Goal: Task Accomplishment & Management: Manage account settings

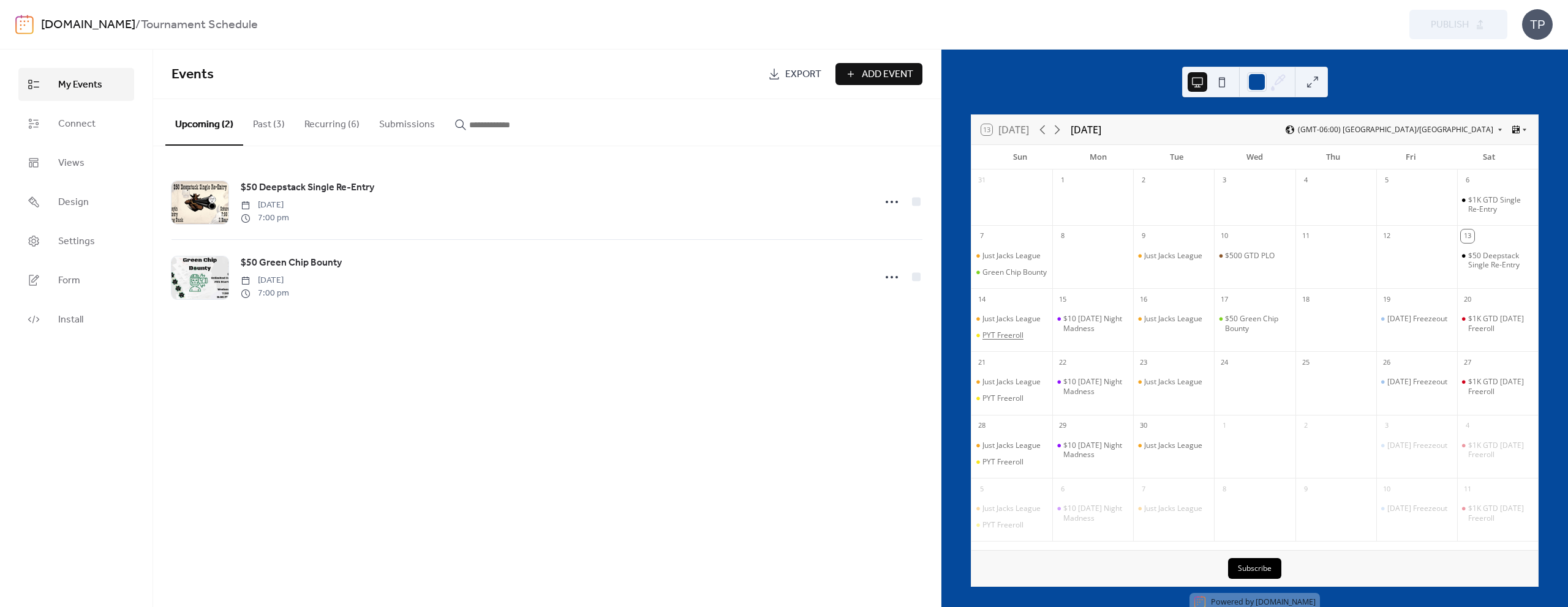
click at [1016, 341] on div "PYT Freeroll" at bounding box center [1003, 335] width 41 height 10
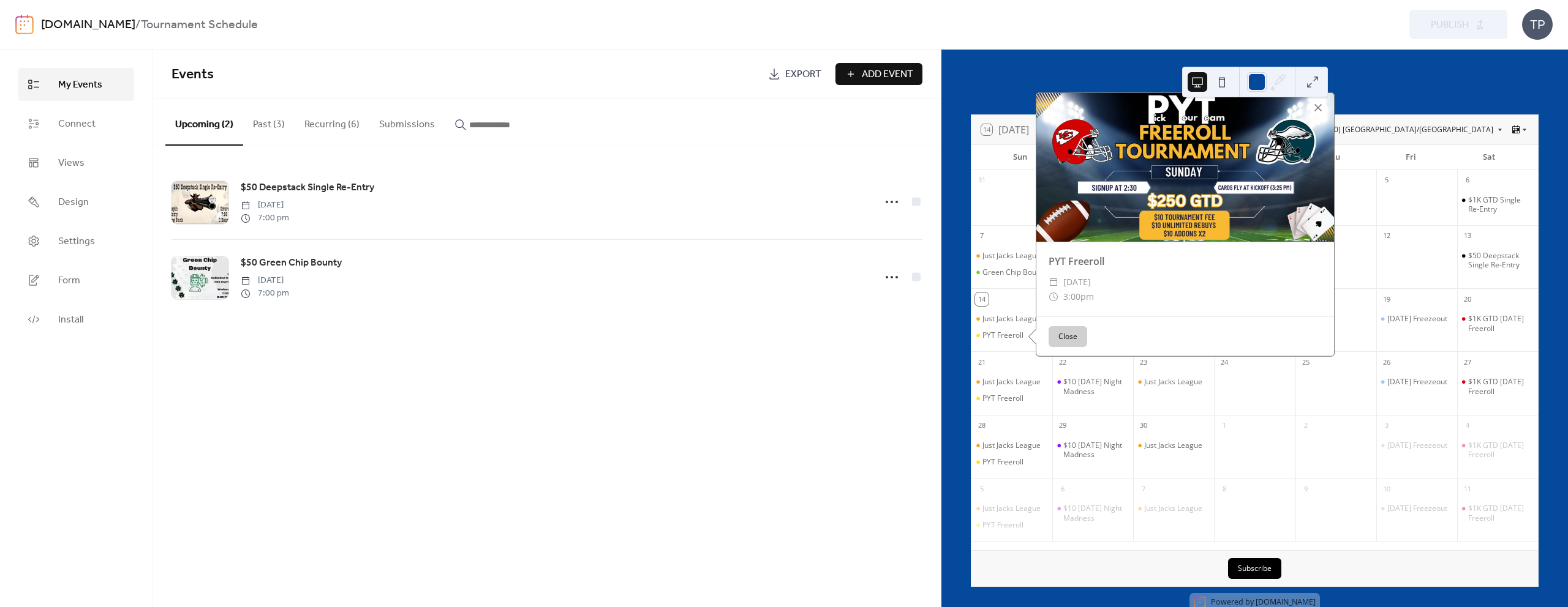
click at [1317, 116] on div at bounding box center [1317, 107] width 17 height 17
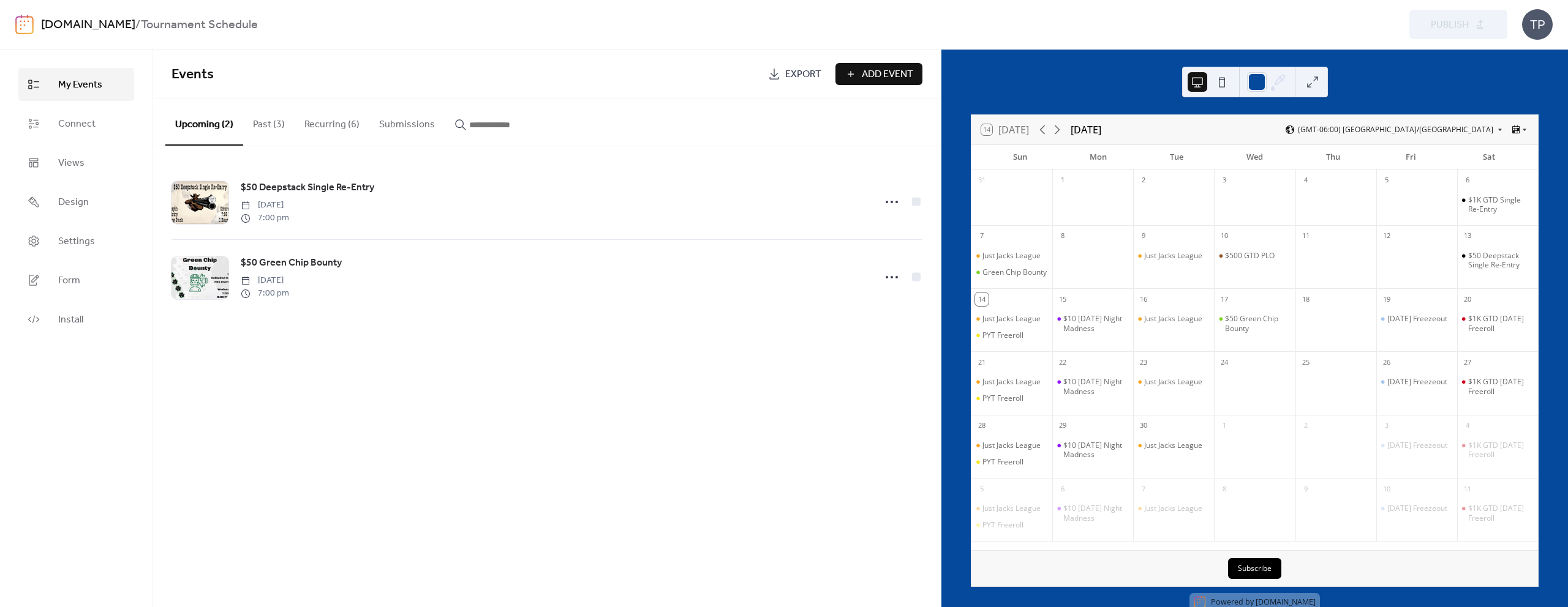
click at [350, 130] on button "Recurring (6)" at bounding box center [332, 122] width 75 height 45
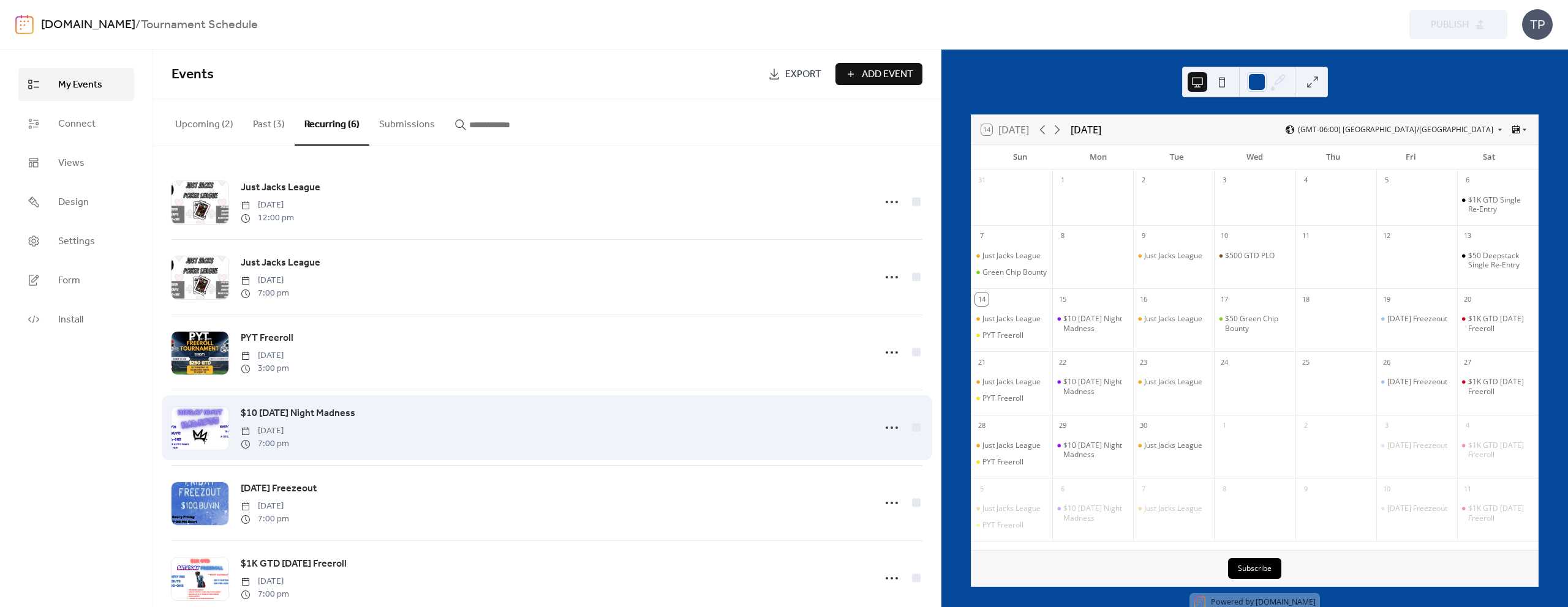
scroll to position [27, 0]
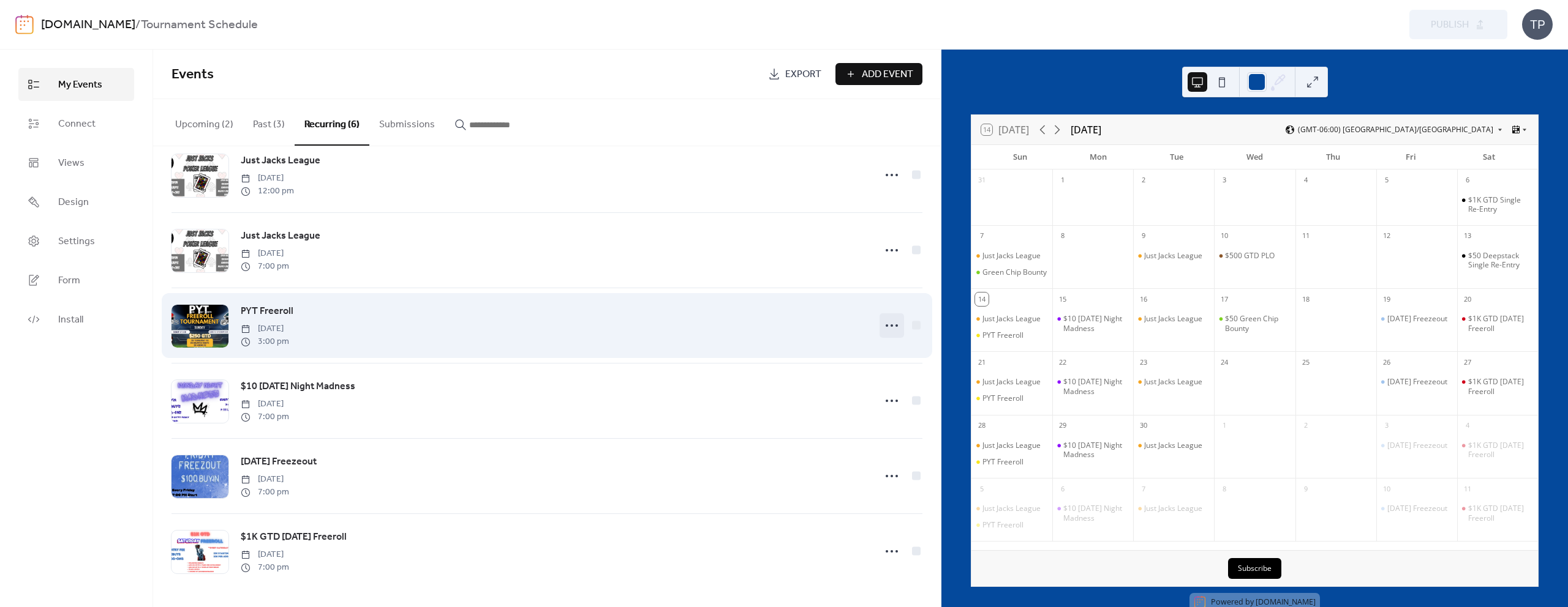
click at [882, 327] on icon at bounding box center [891, 325] width 20 height 20
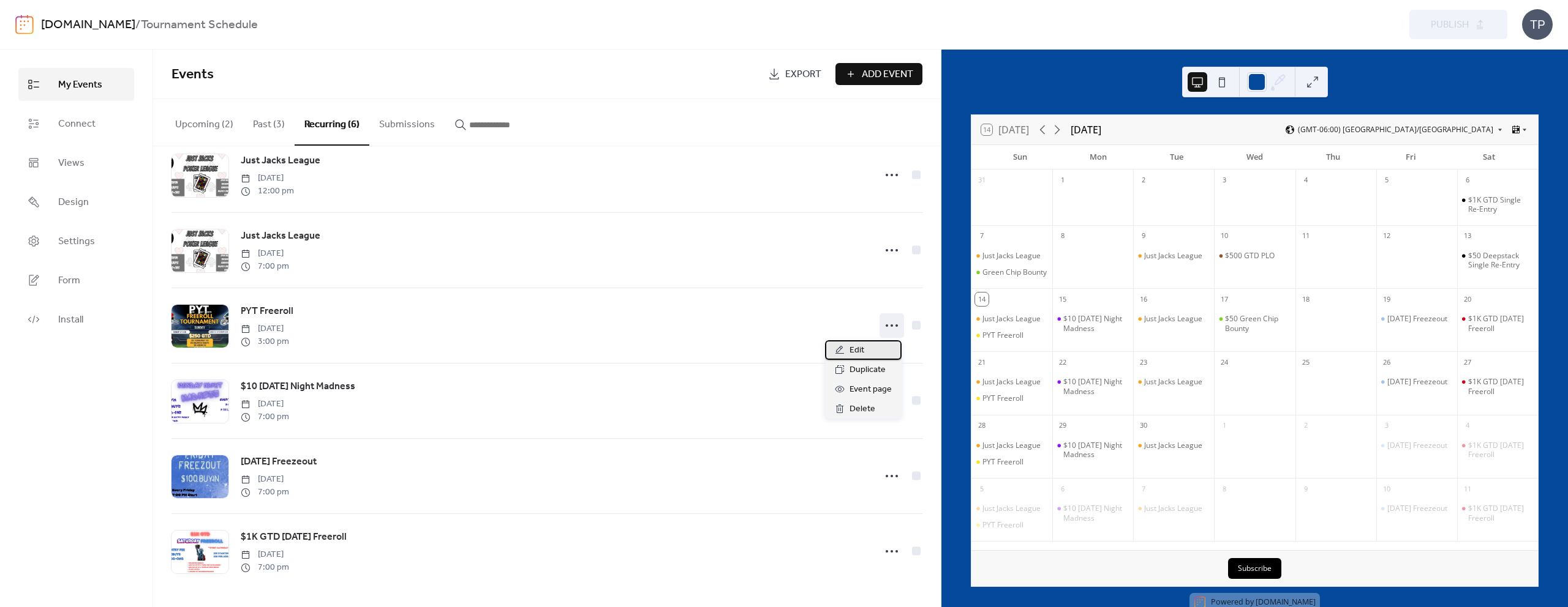
click at [868, 349] on div "Edit" at bounding box center [862, 350] width 76 height 20
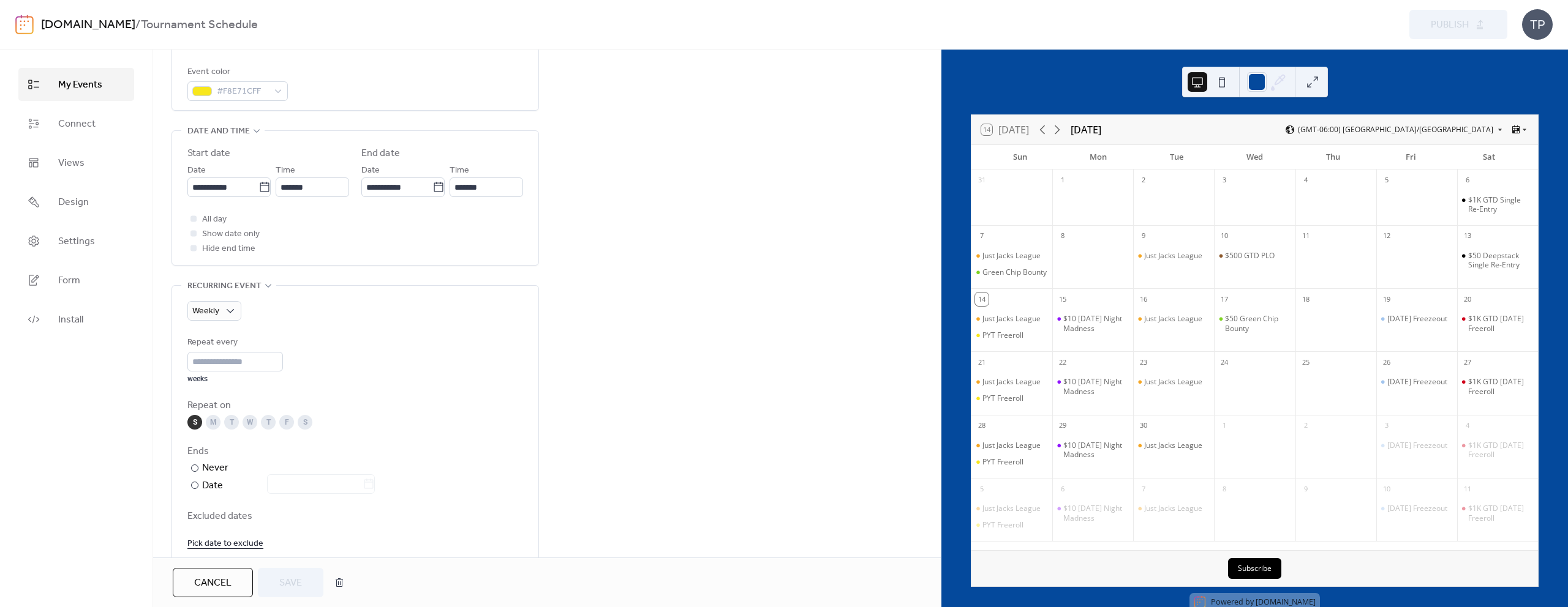
scroll to position [470, 0]
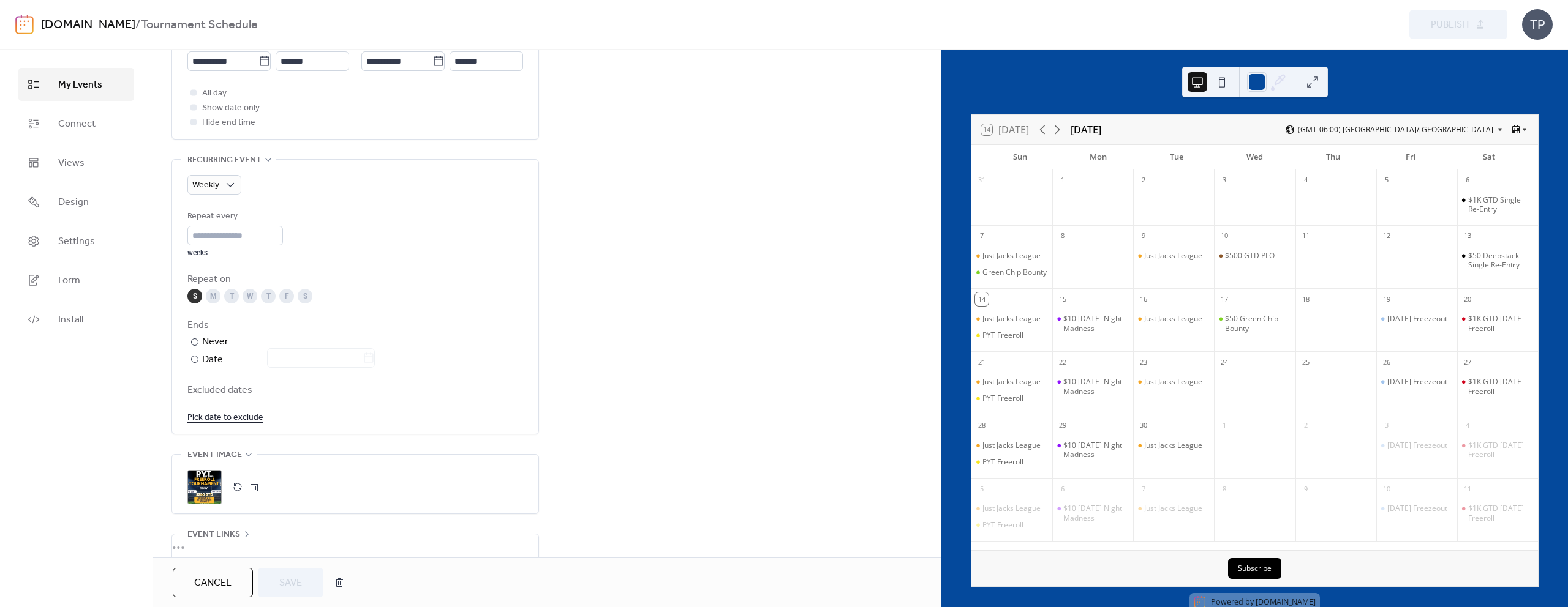
click at [234, 485] on button "button" at bounding box center [237, 487] width 17 height 17
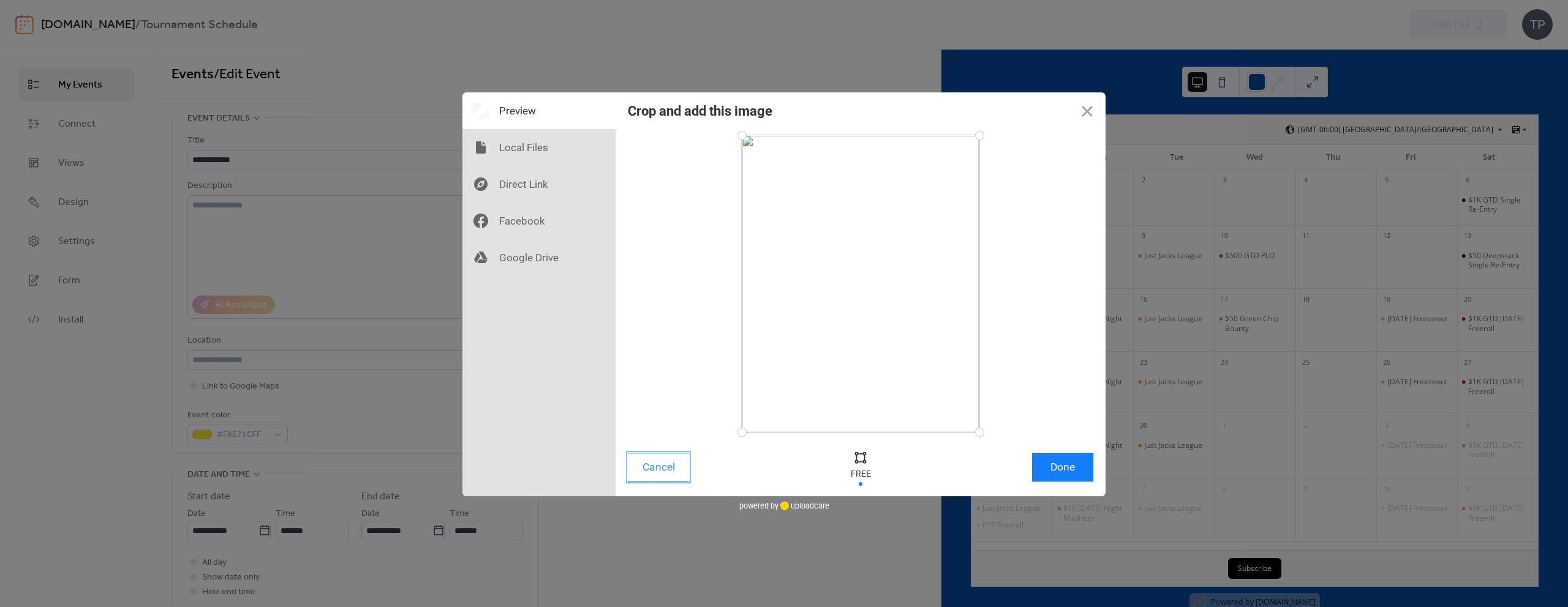
click at [667, 464] on button "Cancel" at bounding box center [658, 468] width 61 height 29
click at [1074, 464] on button "Done" at bounding box center [1062, 468] width 61 height 29
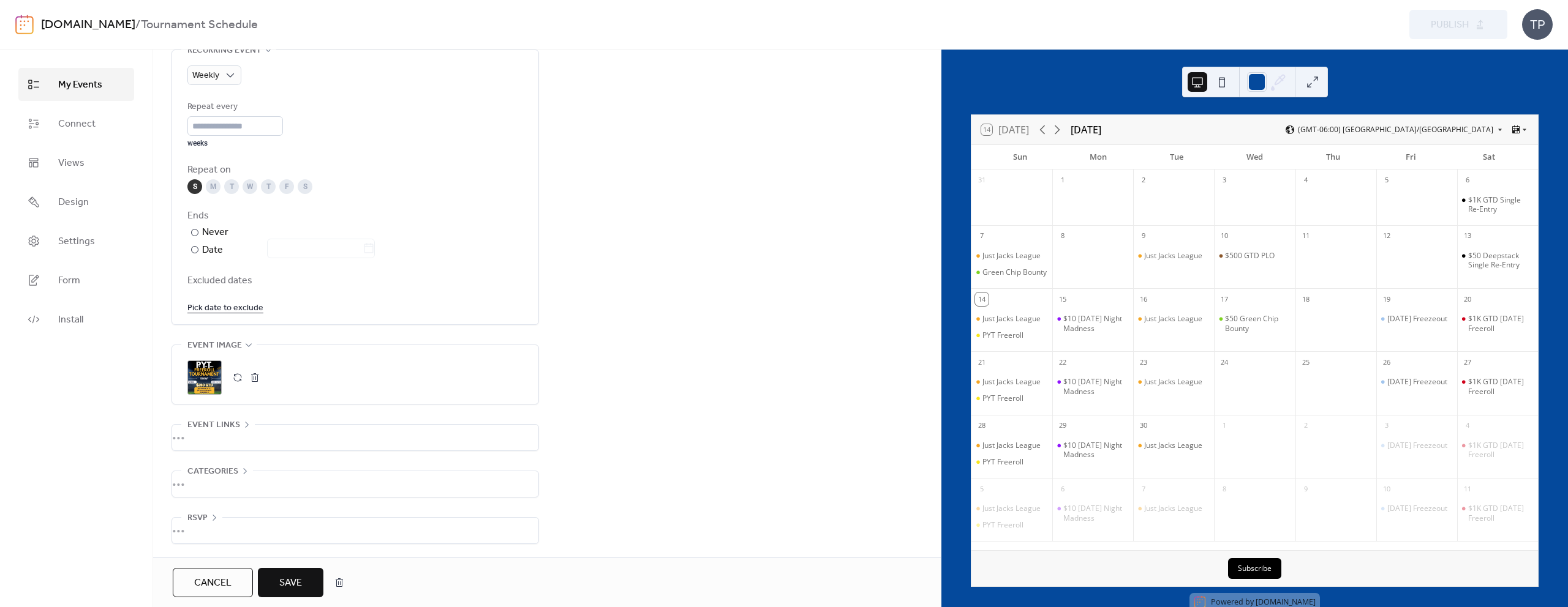
click at [287, 585] on span "Save" at bounding box center [290, 583] width 23 height 14
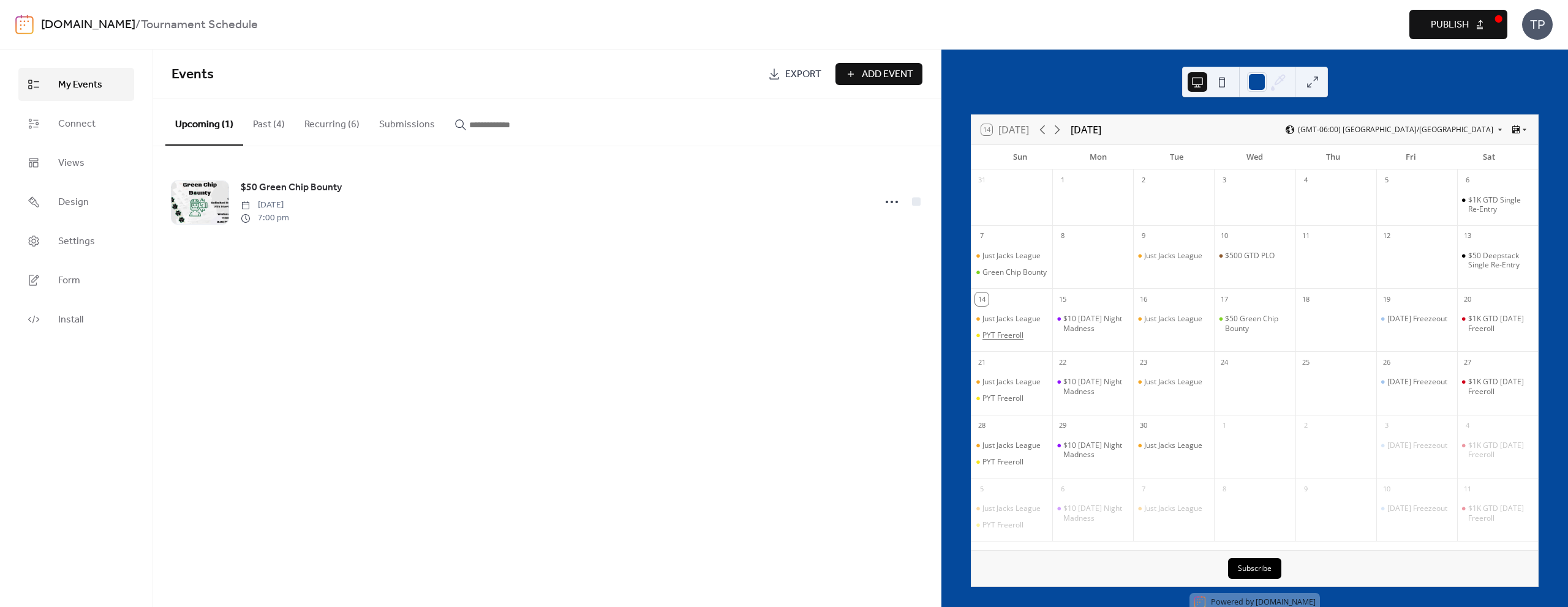
click at [1008, 341] on div "PYT Freeroll" at bounding box center [1003, 335] width 41 height 10
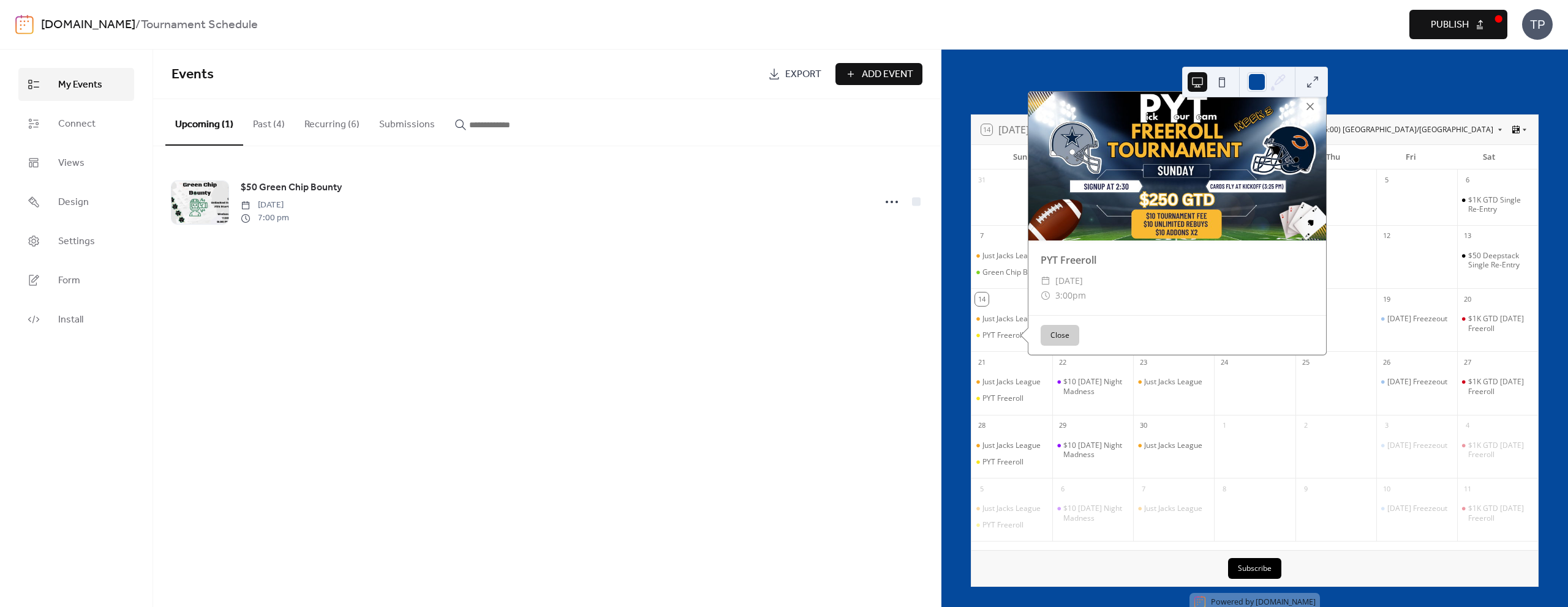
click at [1308, 111] on div at bounding box center [1310, 106] width 17 height 17
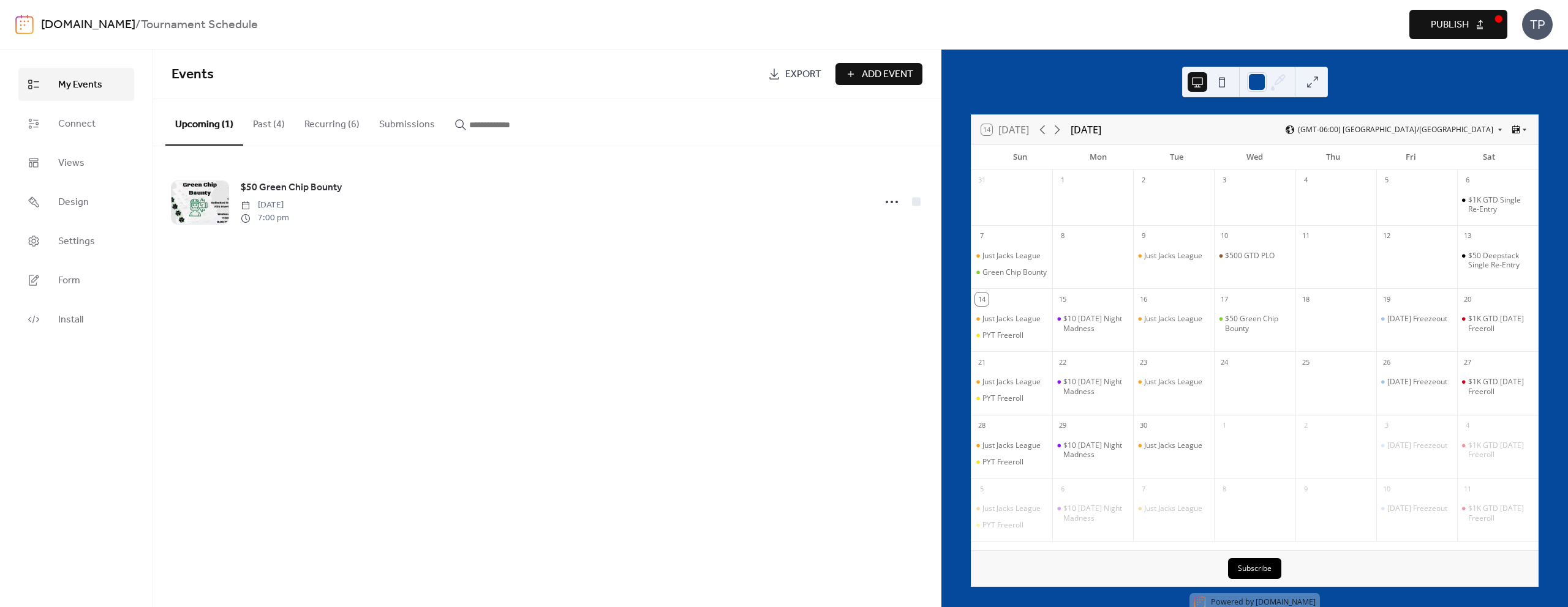
click at [1453, 32] on span "Publish" at bounding box center [1449, 25] width 38 height 14
click at [341, 111] on button "Recurring (6)" at bounding box center [332, 122] width 75 height 45
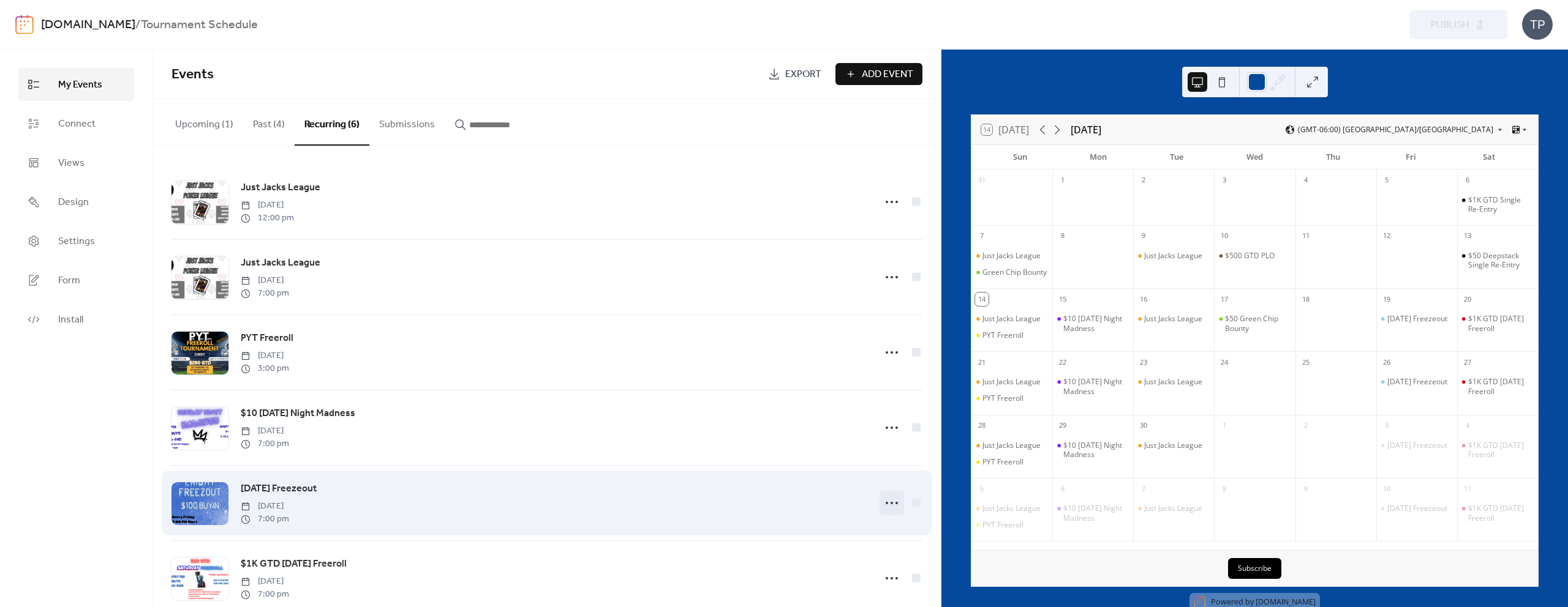
click at [890, 498] on icon at bounding box center [891, 503] width 20 height 20
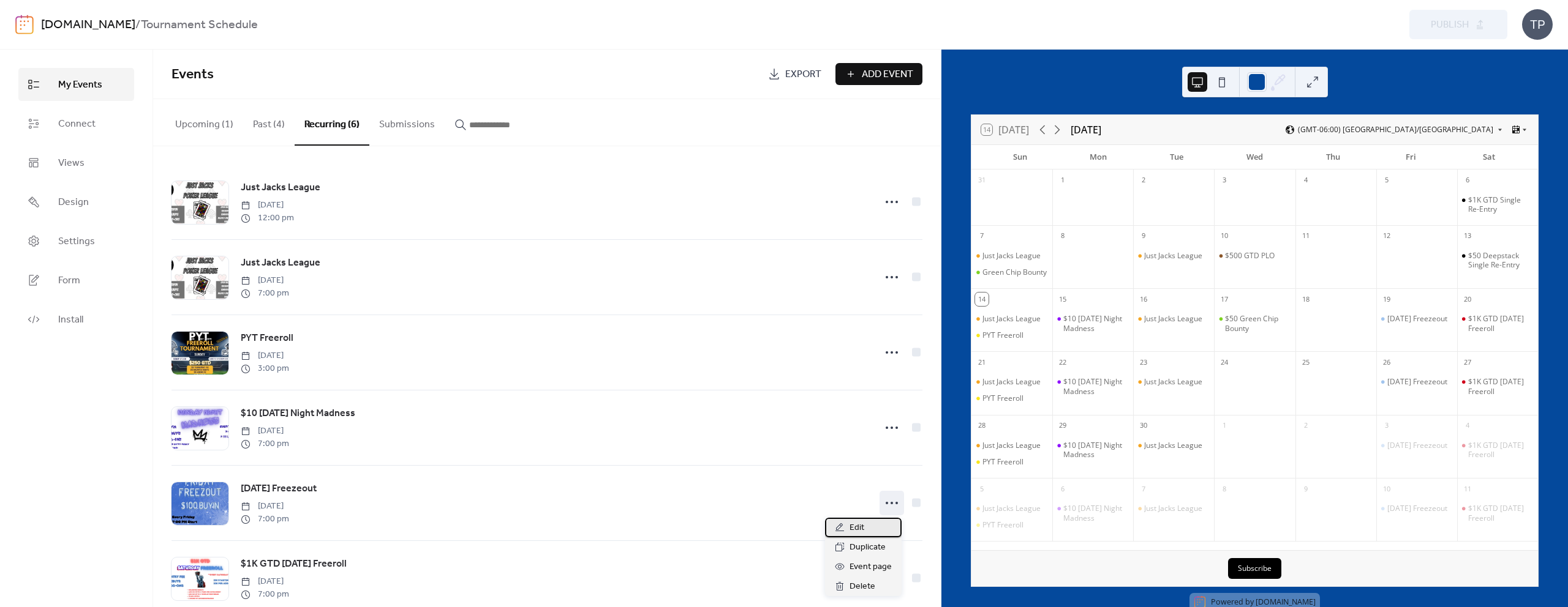
click at [858, 525] on span "Edit" at bounding box center [856, 527] width 14 height 14
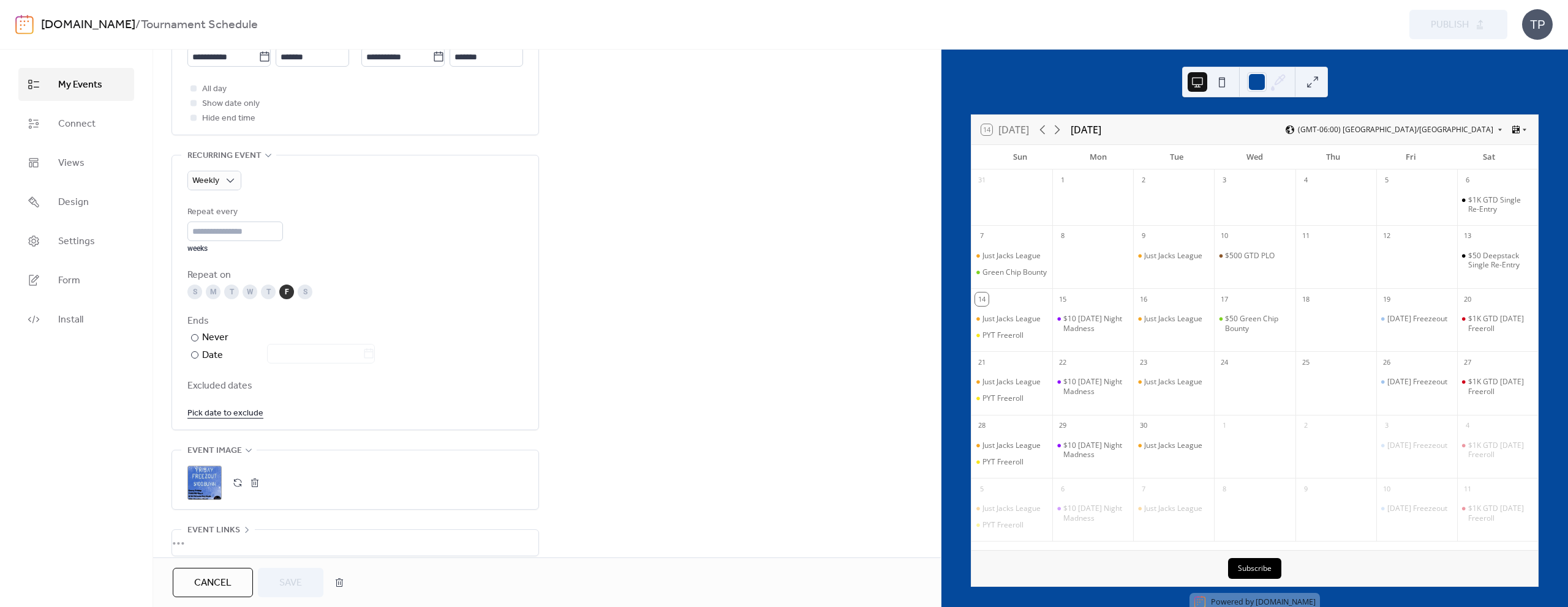
scroll to position [536, 0]
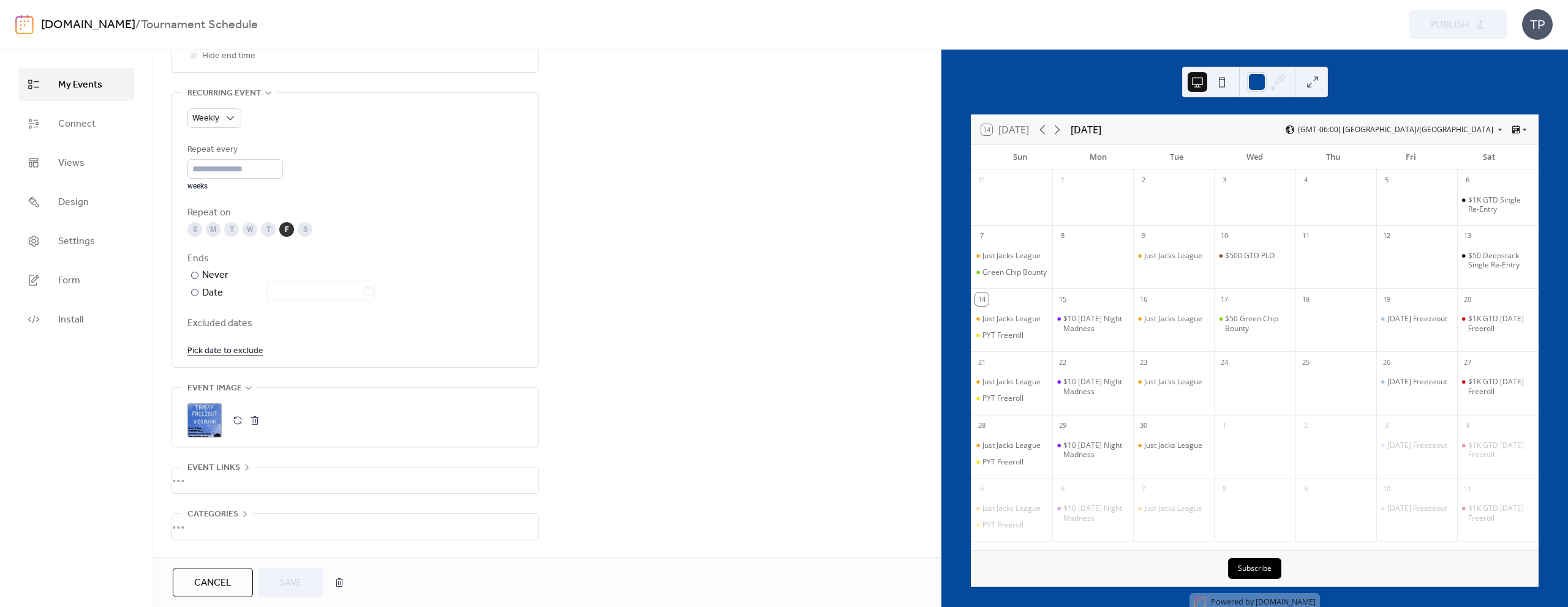
click at [232, 420] on button "button" at bounding box center [237, 420] width 17 height 17
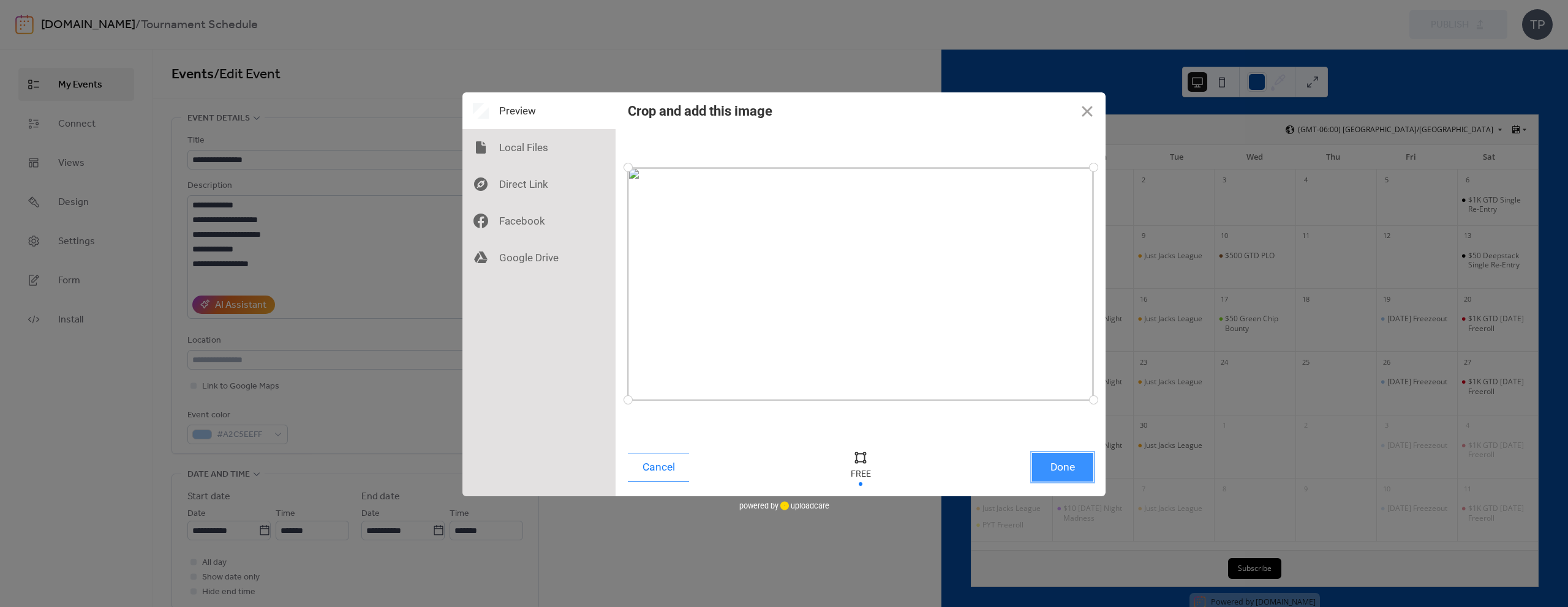
click at [1065, 475] on button "Done" at bounding box center [1062, 468] width 61 height 29
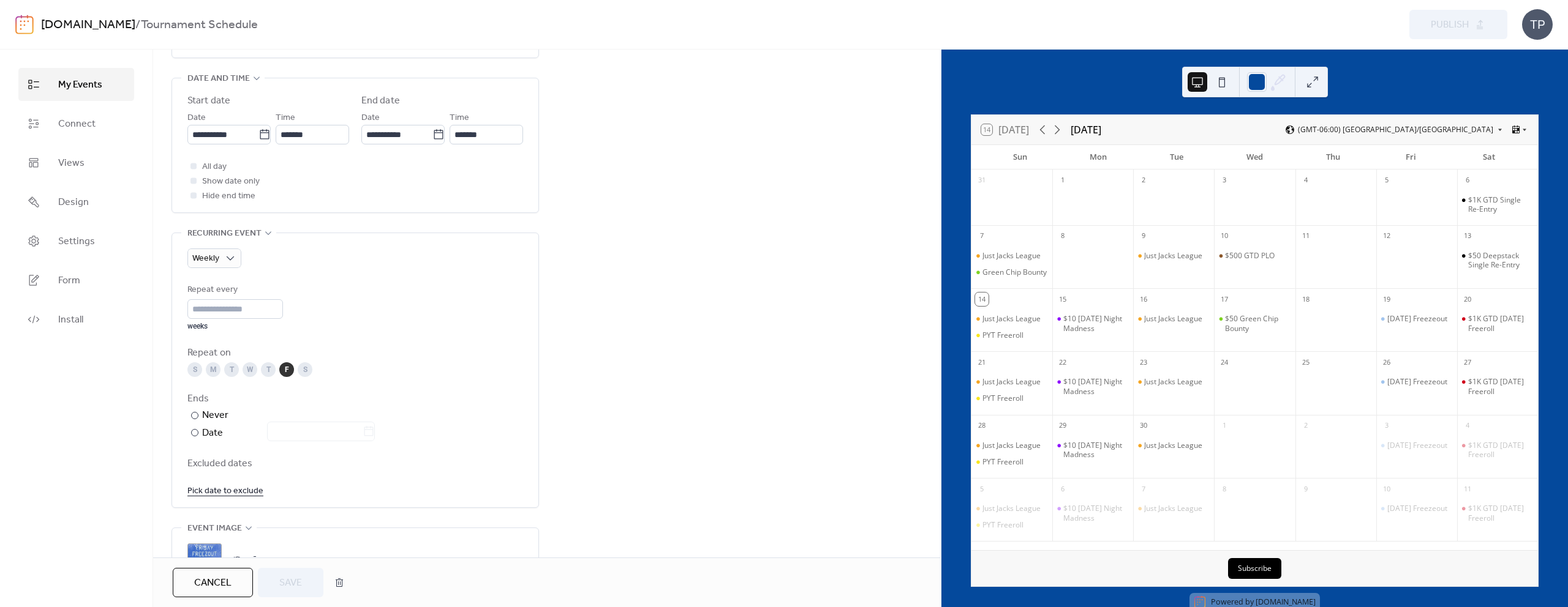
scroll to position [579, 0]
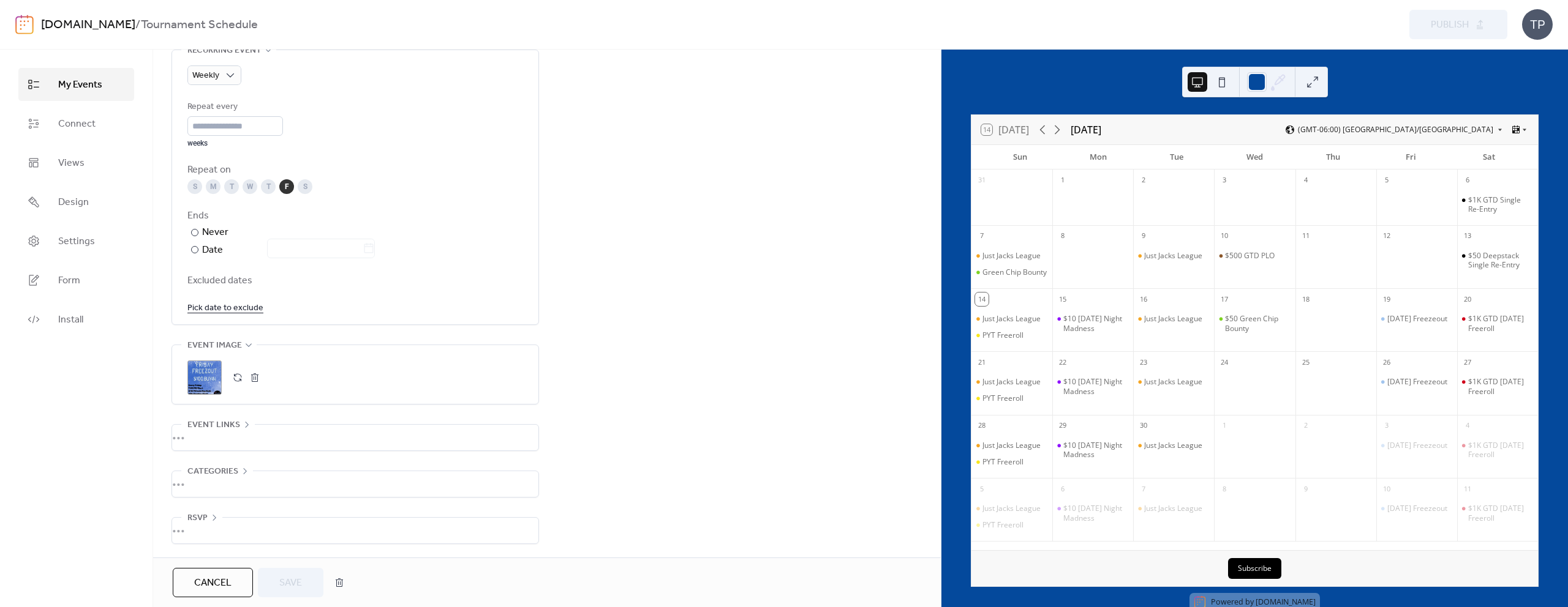
click at [307, 577] on div "Cancel Save" at bounding box center [261, 582] width 177 height 30
click at [1429, 323] on div "[DATE] Freezeout" at bounding box center [1417, 319] width 60 height 10
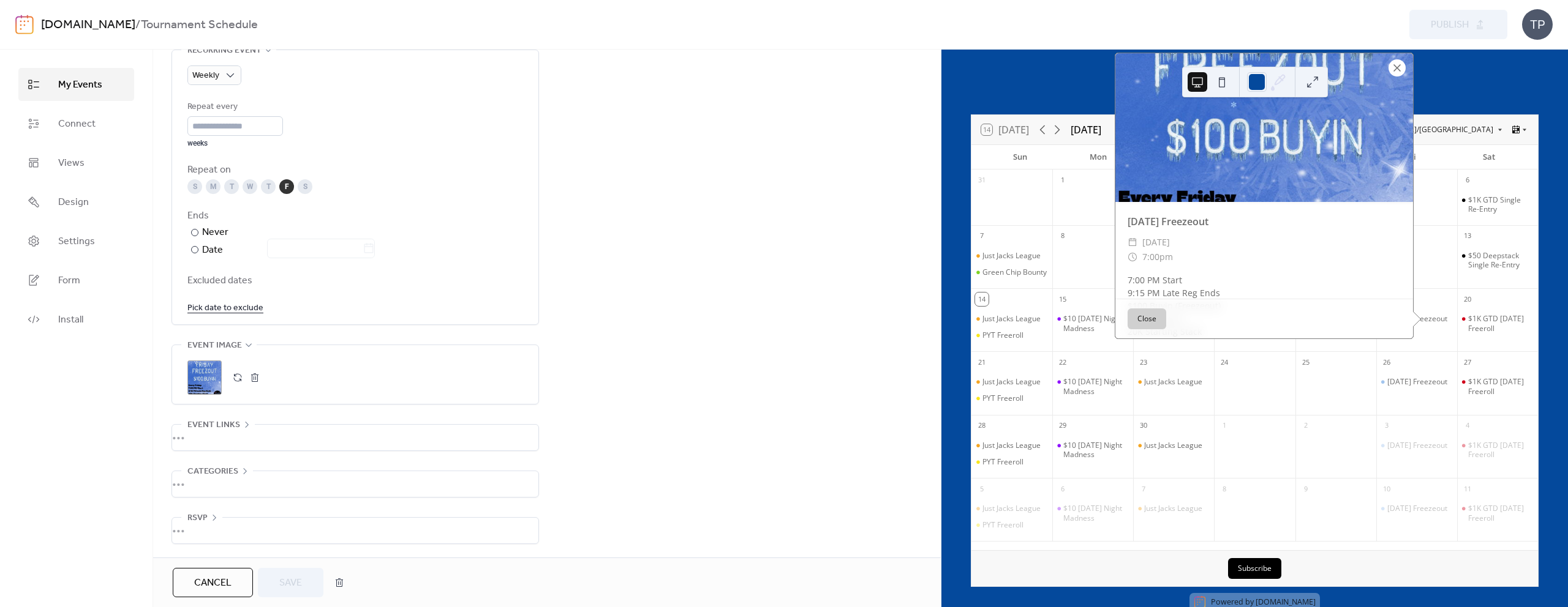
click at [1399, 76] on div at bounding box center [1396, 67] width 17 height 17
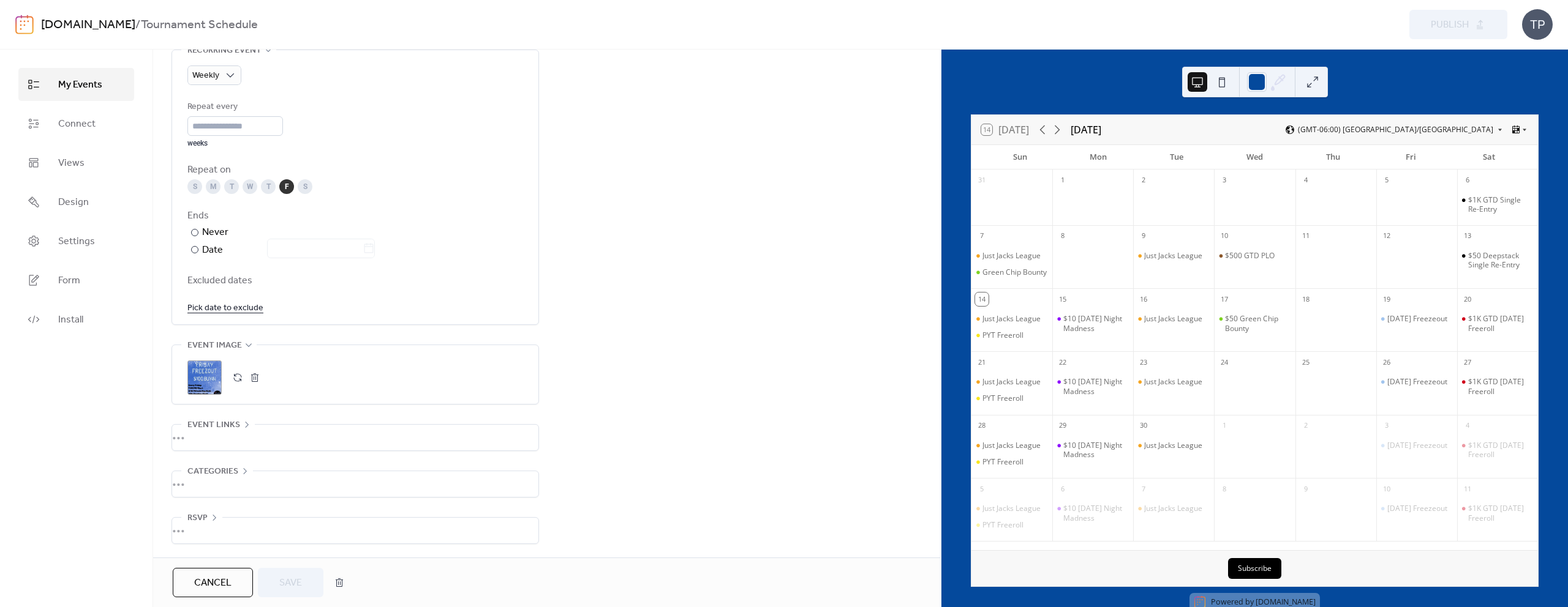
click at [254, 377] on button "button" at bounding box center [254, 377] width 17 height 17
click at [234, 375] on button "button" at bounding box center [237, 377] width 17 height 17
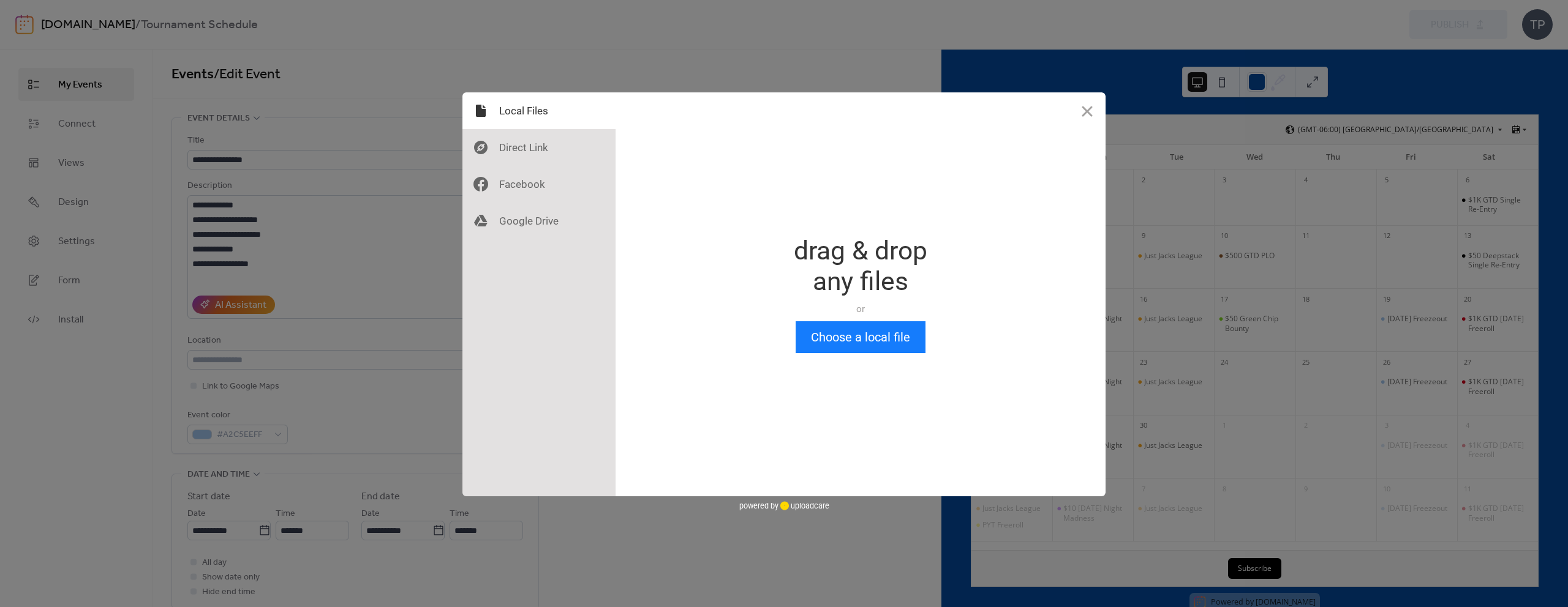
scroll to position [0, 0]
click at [863, 338] on button "Choose a local file" at bounding box center [860, 337] width 130 height 32
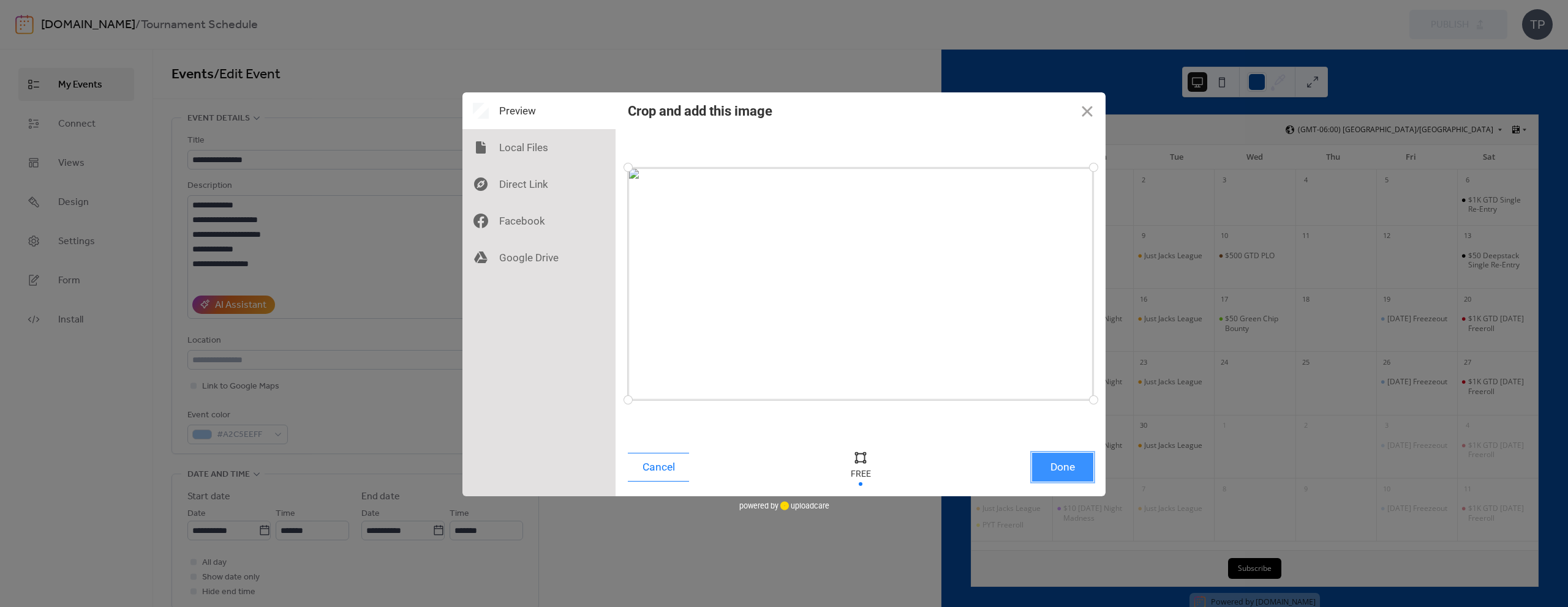
click at [1048, 469] on button "Done" at bounding box center [1062, 468] width 61 height 29
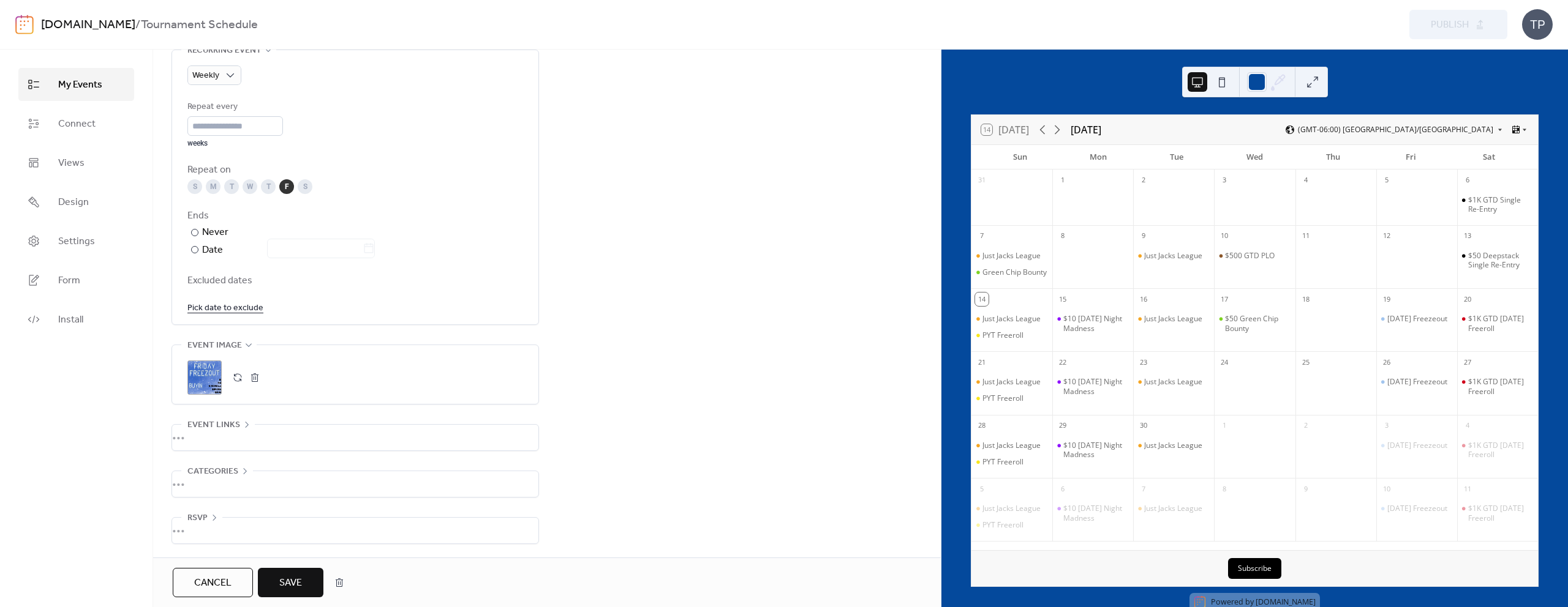
click at [283, 591] on span "Save" at bounding box center [290, 583] width 23 height 14
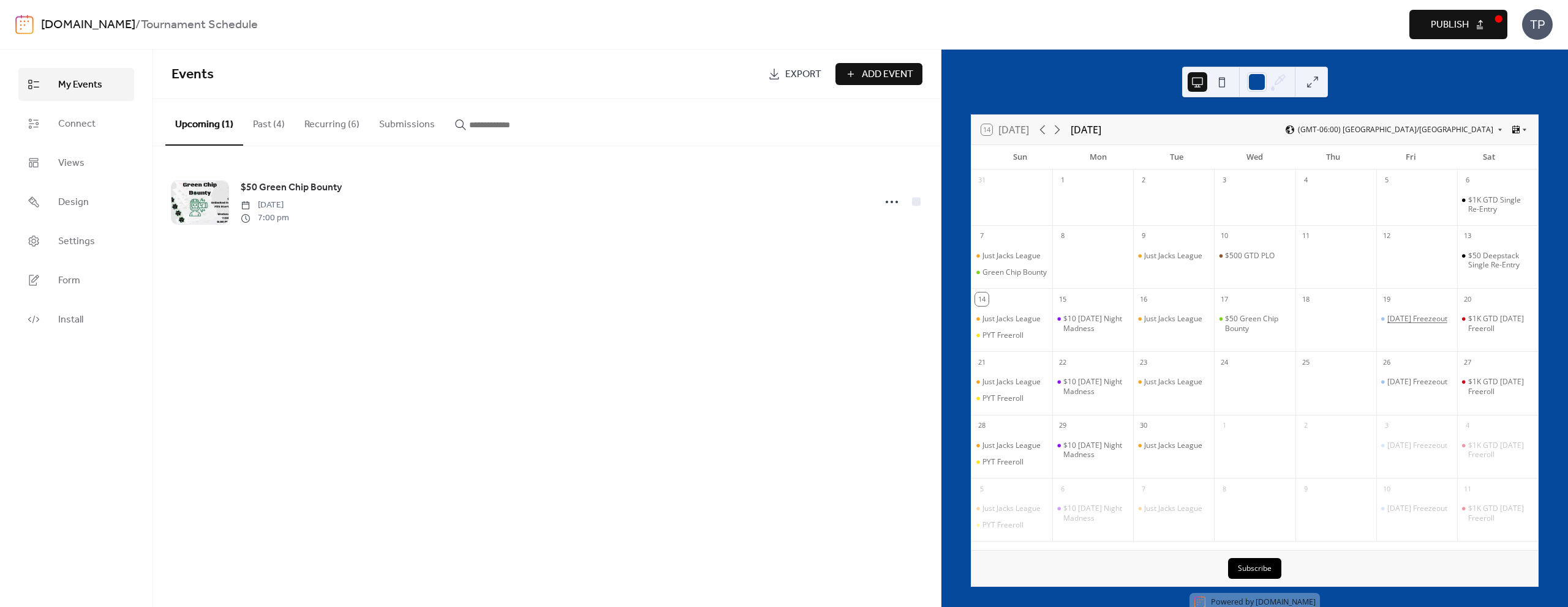
click at [1393, 323] on div "[DATE] Freezeout" at bounding box center [1417, 319] width 60 height 10
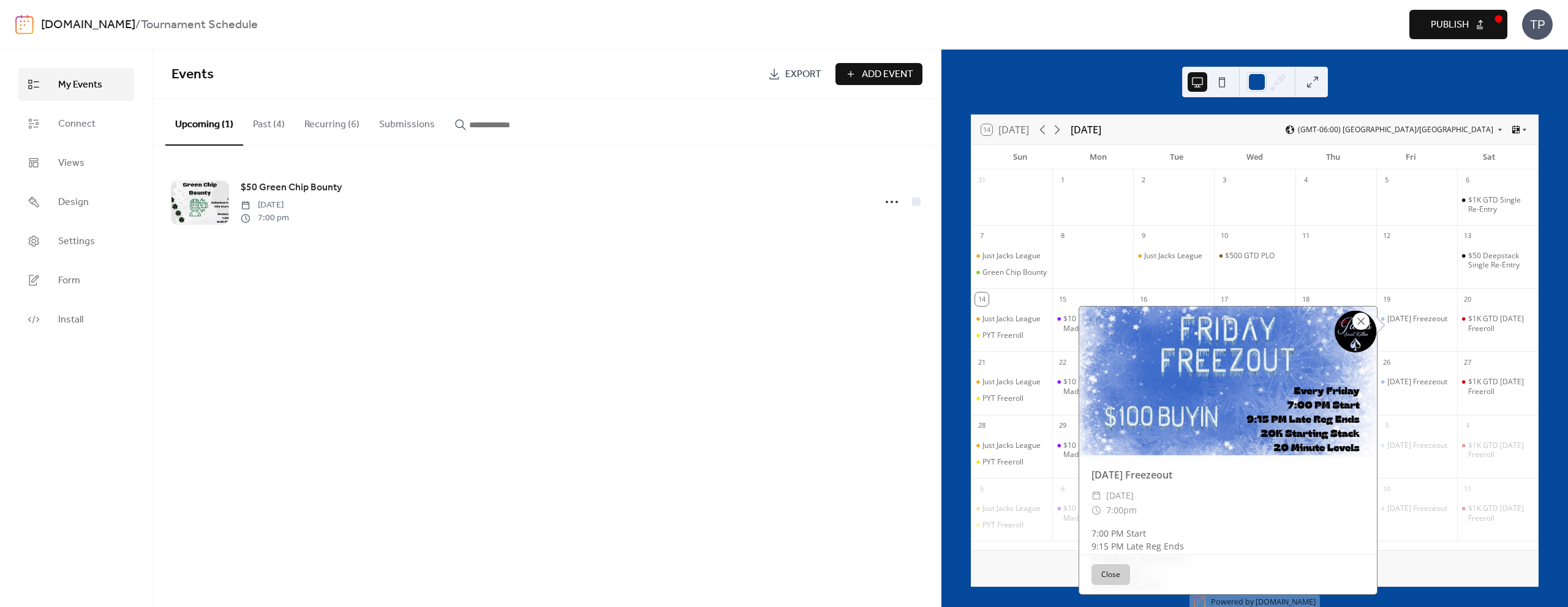
click at [1365, 319] on div at bounding box center [1360, 321] width 17 height 17
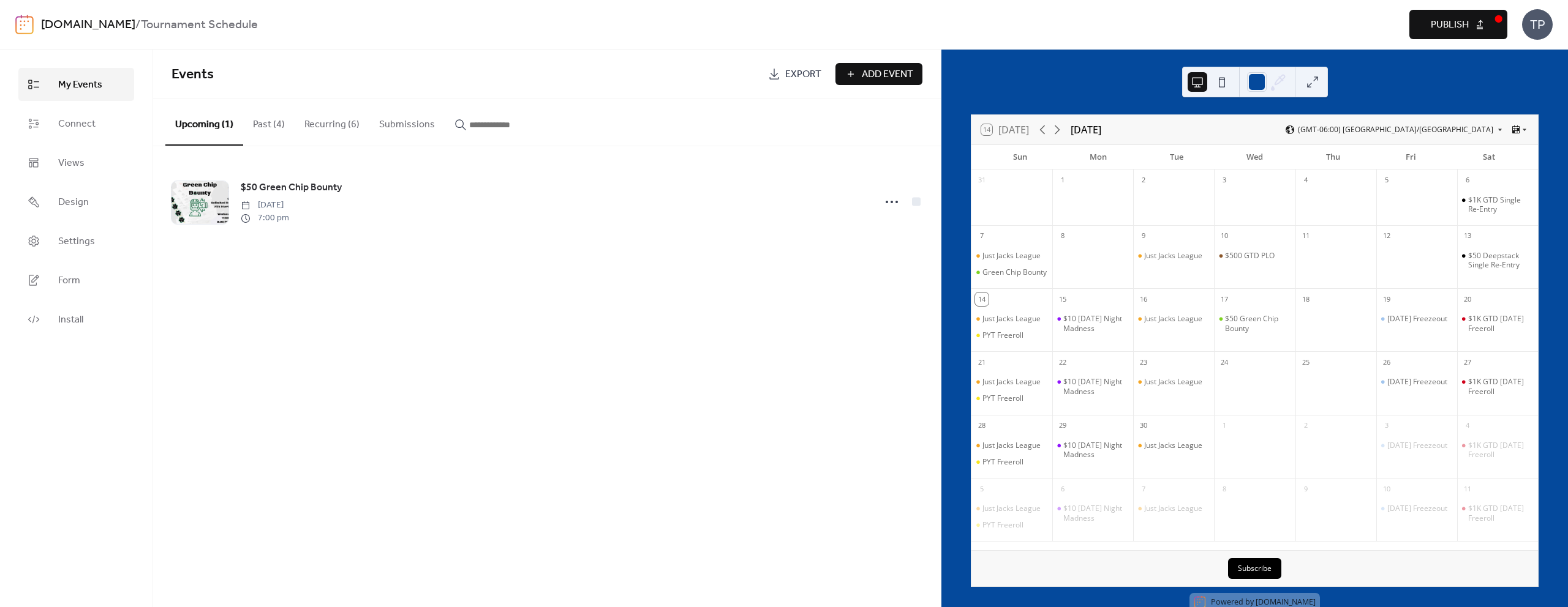
click at [1462, 31] on span "Publish" at bounding box center [1449, 25] width 38 height 14
